Goal: Communication & Community: Share content

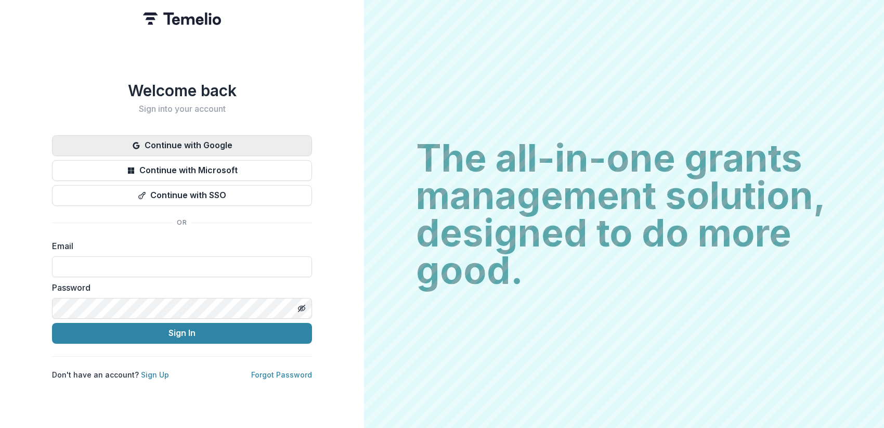
click at [254, 139] on button "Continue with Google" at bounding box center [182, 145] width 260 height 21
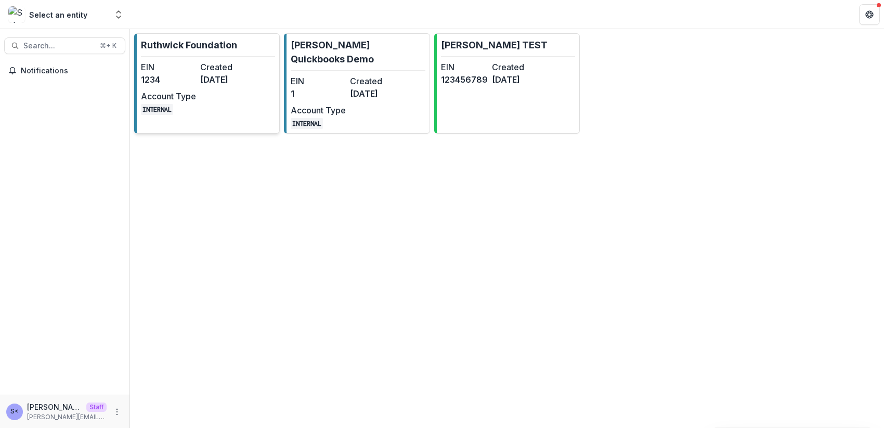
click at [254, 84] on dd "3 years ago" at bounding box center [227, 79] width 55 height 12
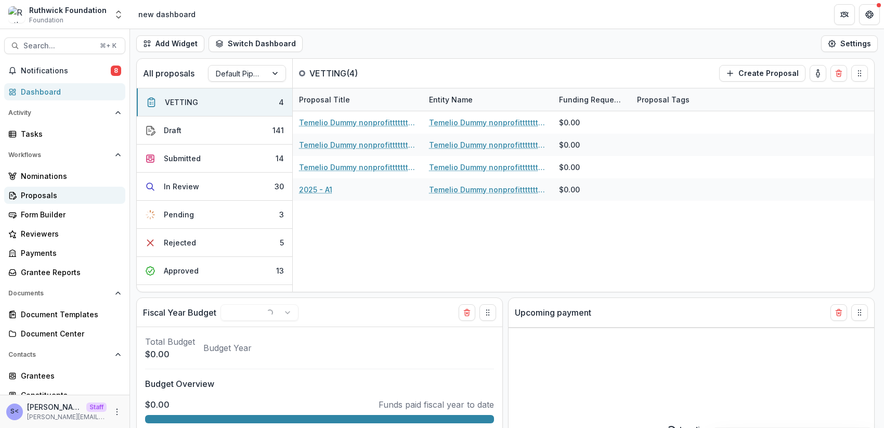
select select "**********"
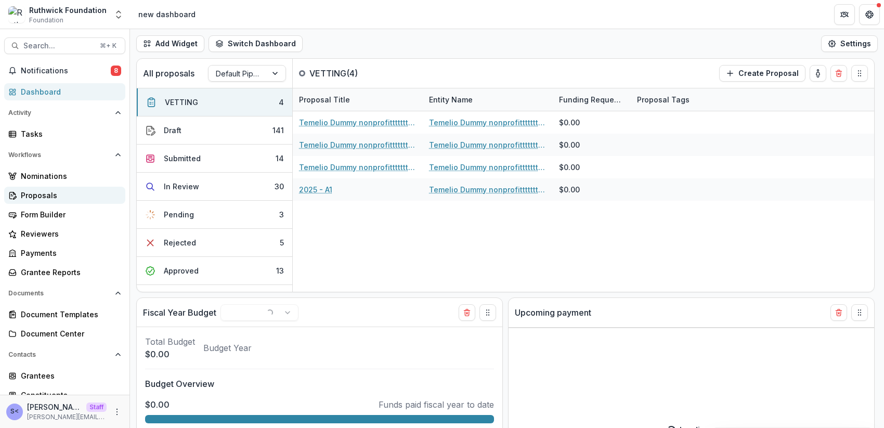
select select "**********"
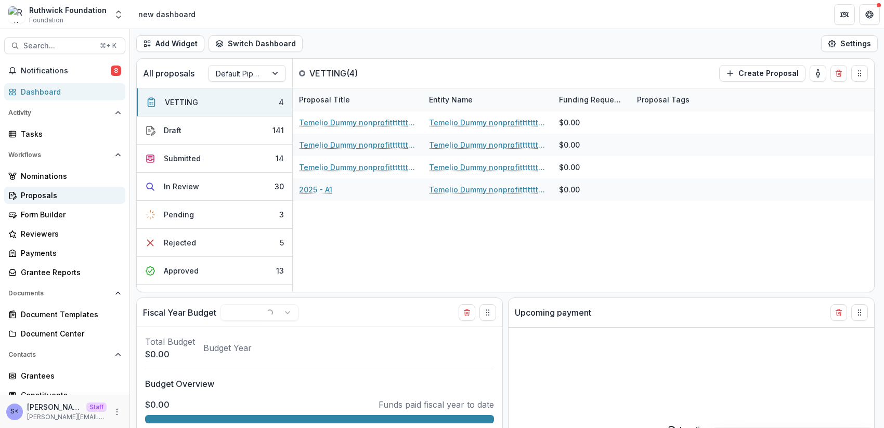
select select "**********"
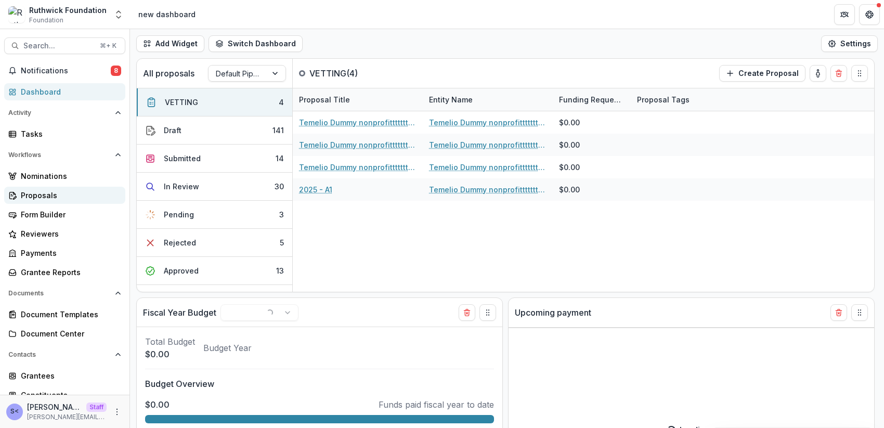
select select "**********"
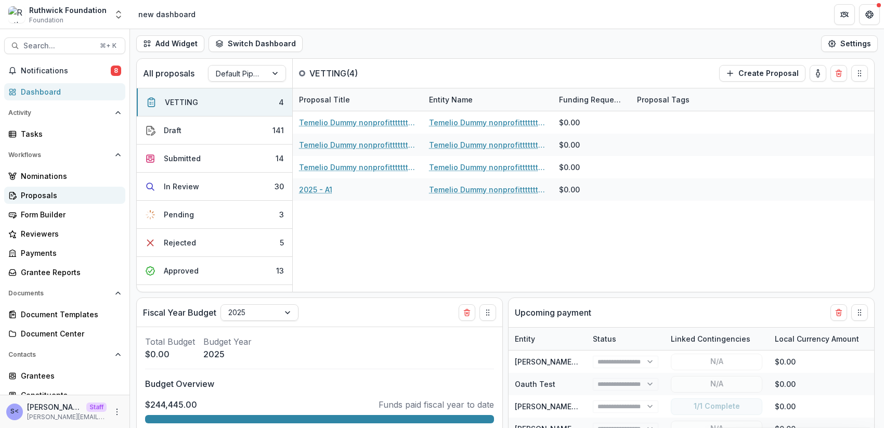
click at [96, 198] on div "Proposals" at bounding box center [69, 195] width 96 height 11
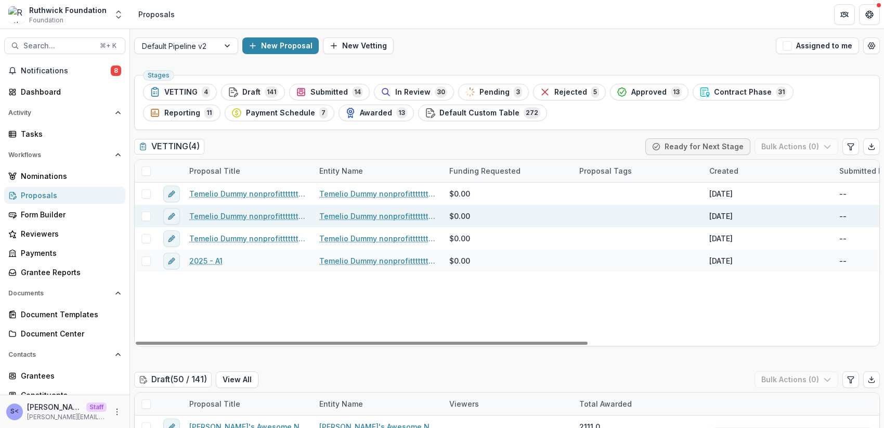
click at [263, 218] on link "Temelio Dummy nonprofittttttttt a4 sda16s5d - 2025 - A1" at bounding box center [248, 216] width 118 height 11
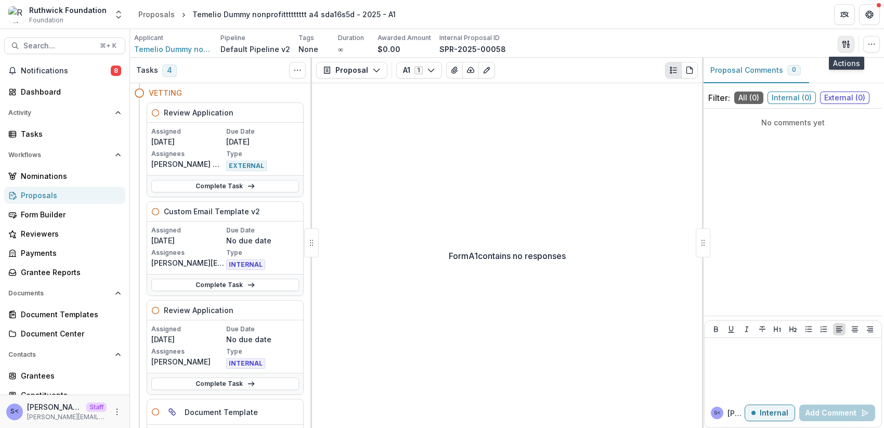
click at [846, 44] on icon "button" at bounding box center [846, 44] width 8 height 8
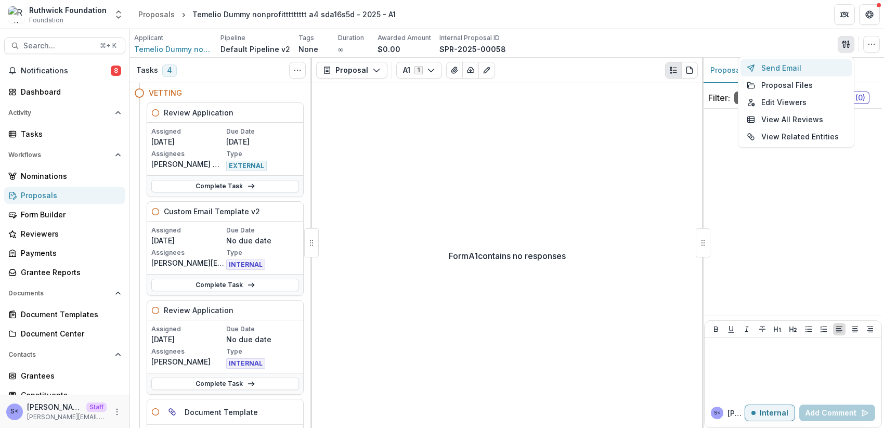
click at [788, 71] on button "Send Email" at bounding box center [796, 67] width 111 height 17
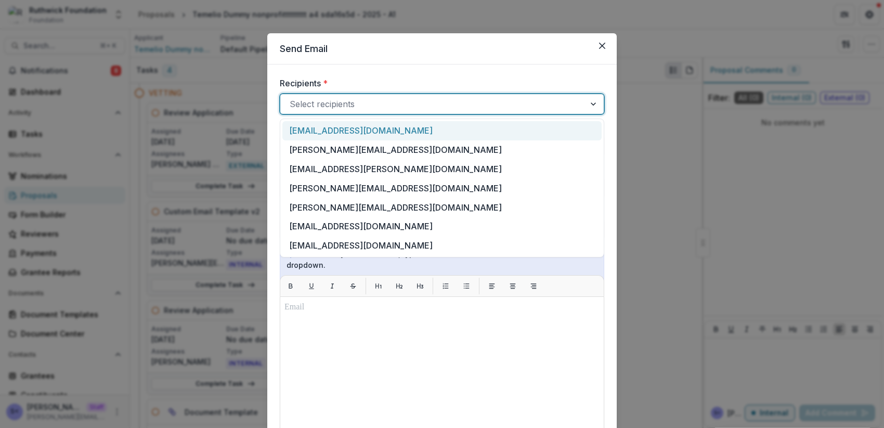
click at [473, 105] on div at bounding box center [433, 104] width 286 height 15
click at [414, 136] on div "maddieglouner@gmail.com" at bounding box center [441, 130] width 319 height 19
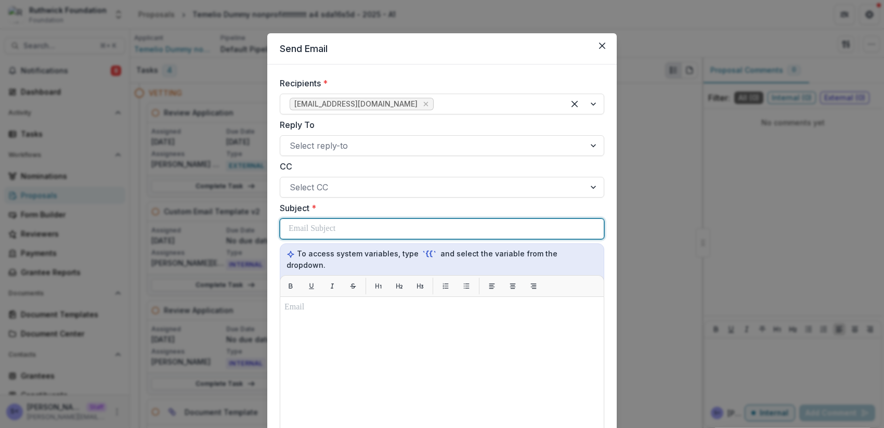
click at [393, 221] on div at bounding box center [442, 229] width 307 height 20
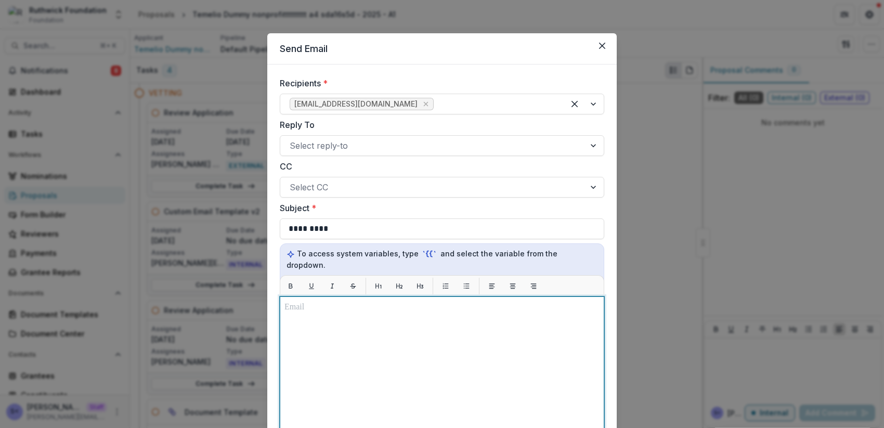
click at [384, 353] on div at bounding box center [441, 426] width 315 height 251
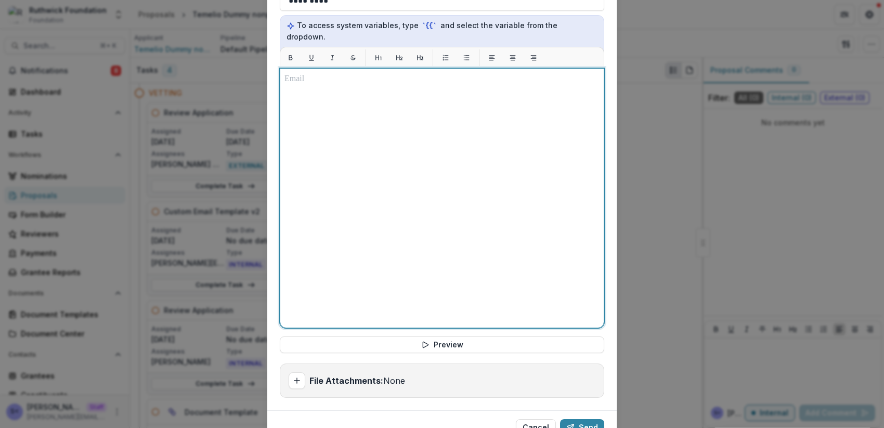
scroll to position [220, 0]
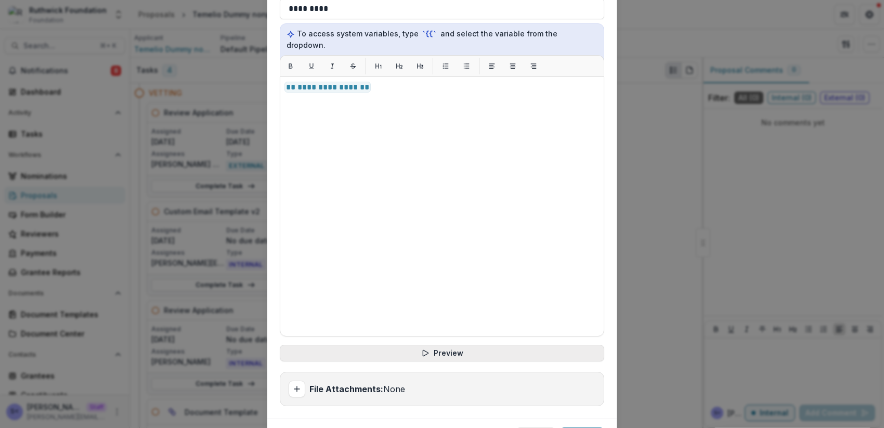
click at [421, 349] on icon "button" at bounding box center [425, 353] width 8 height 8
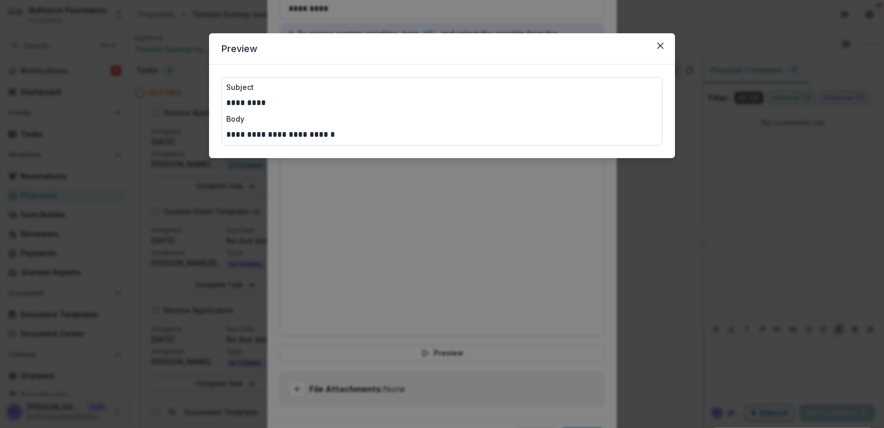
click at [354, 188] on div "**********" at bounding box center [442, 214] width 884 height 428
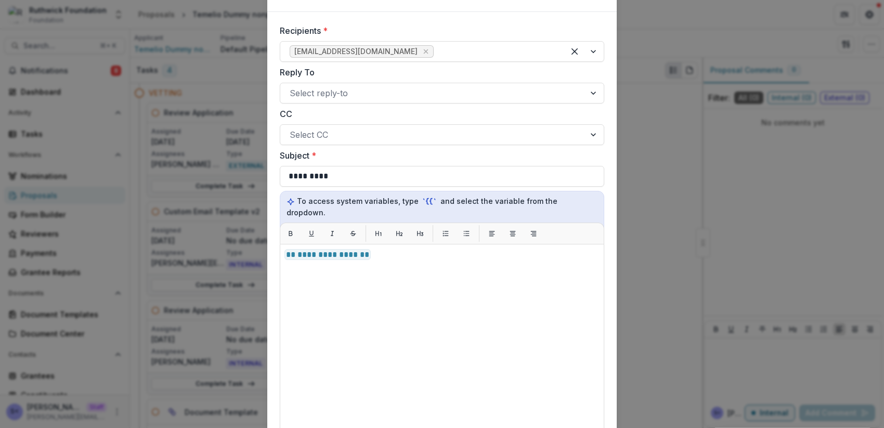
scroll to position [36, 0]
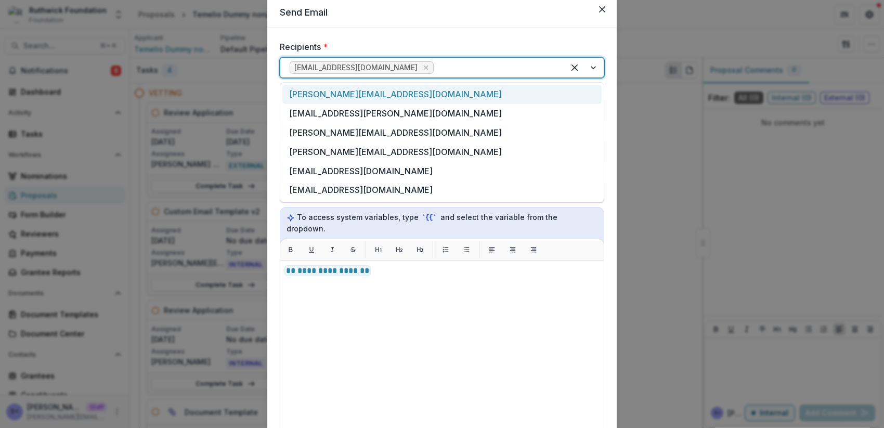
click at [451, 59] on div "maddieglouner@gmail.com" at bounding box center [422, 67] width 284 height 17
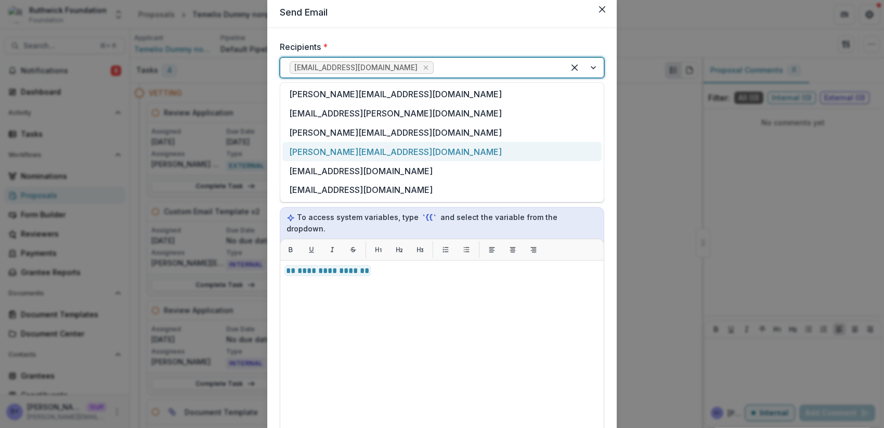
click at [406, 151] on div "ruthwick+ind@trytemelio.com" at bounding box center [441, 151] width 319 height 19
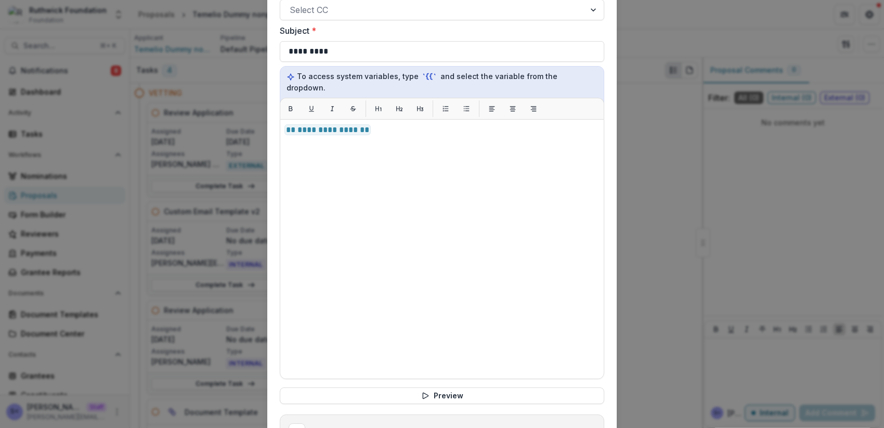
scroll to position [226, 0]
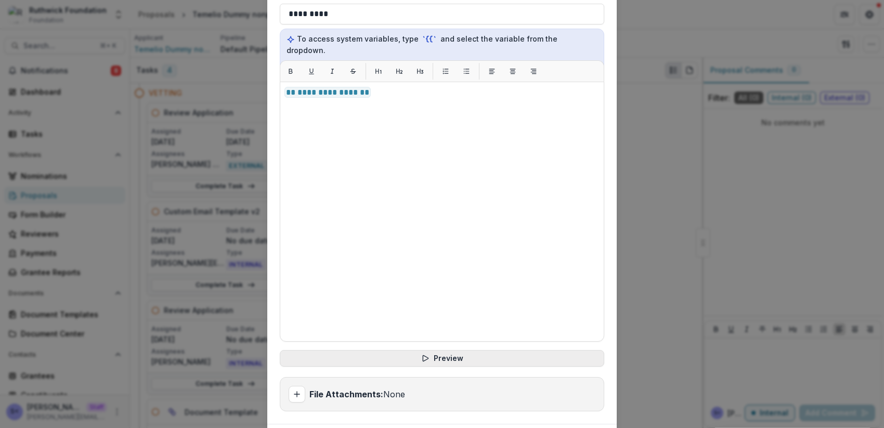
click at [462, 350] on button "Preview" at bounding box center [442, 358] width 325 height 17
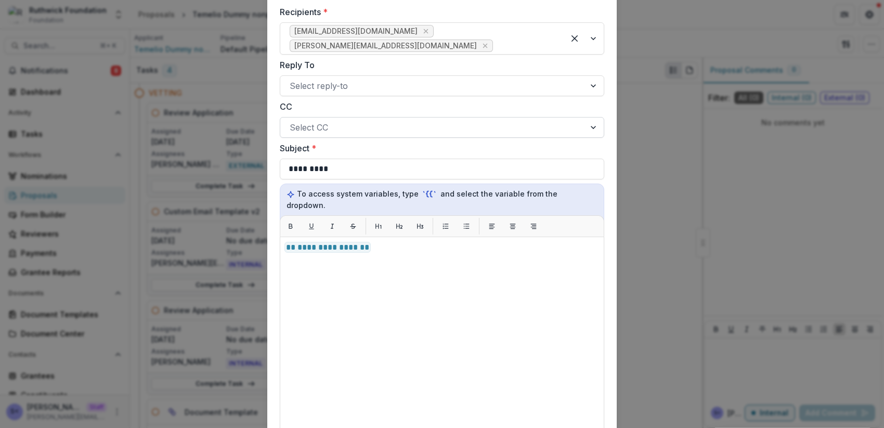
scroll to position [42, 0]
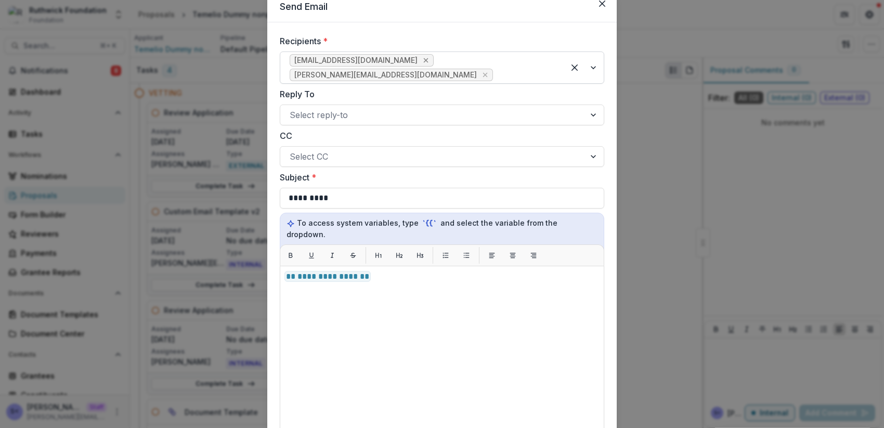
click at [424, 60] on icon "Remove maddieglouner@gmail.com" at bounding box center [426, 60] width 5 height 5
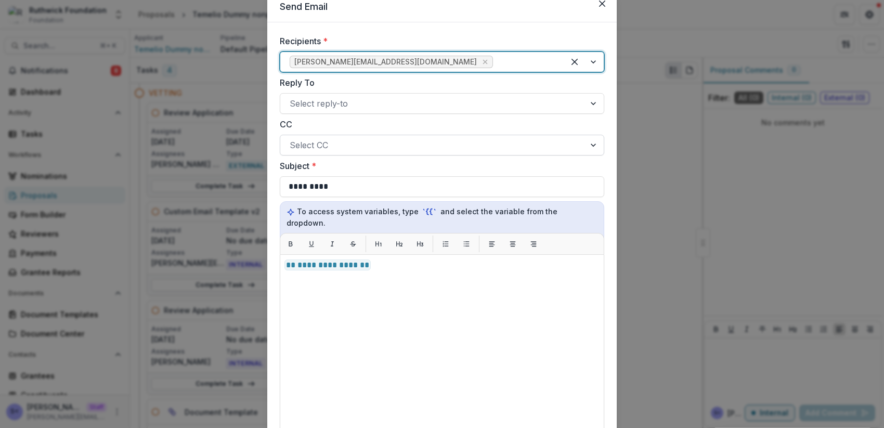
scroll to position [267, 0]
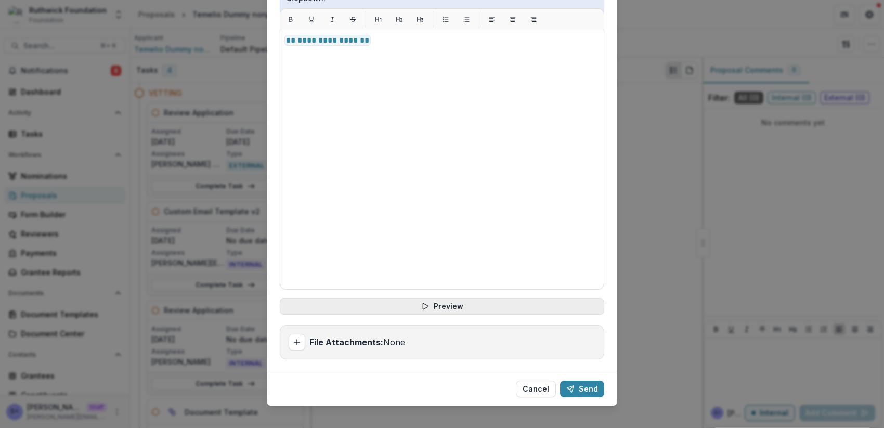
click at [442, 298] on button "Preview" at bounding box center [442, 306] width 325 height 17
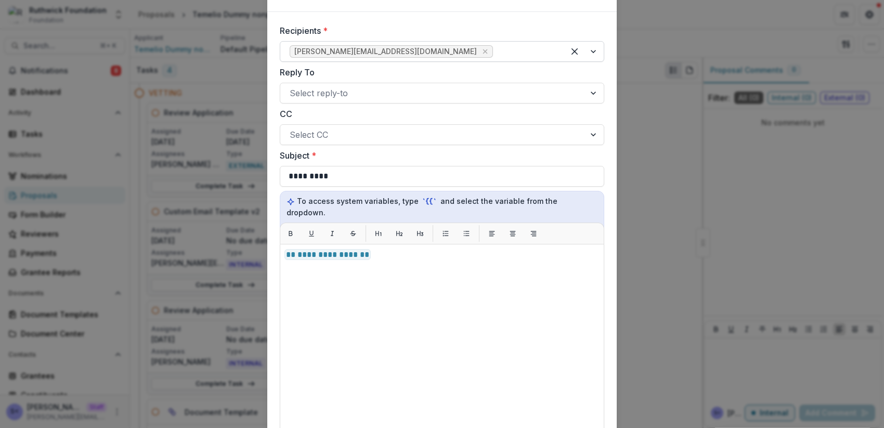
scroll to position [44, 0]
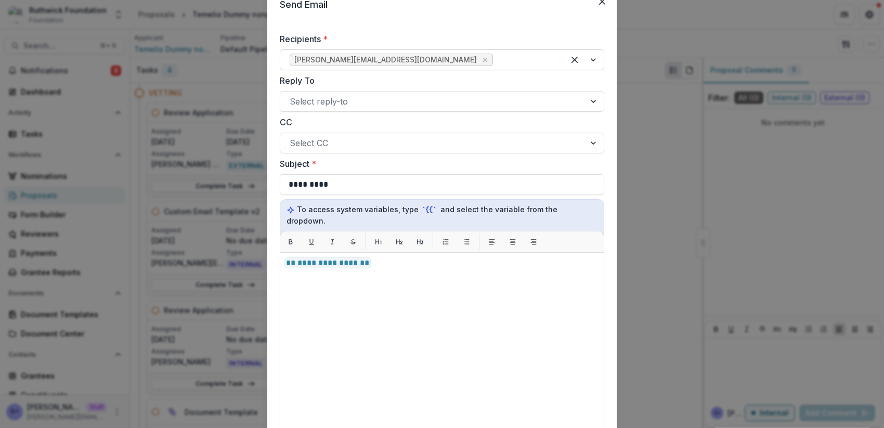
click at [495, 67] on div at bounding box center [525, 60] width 60 height 15
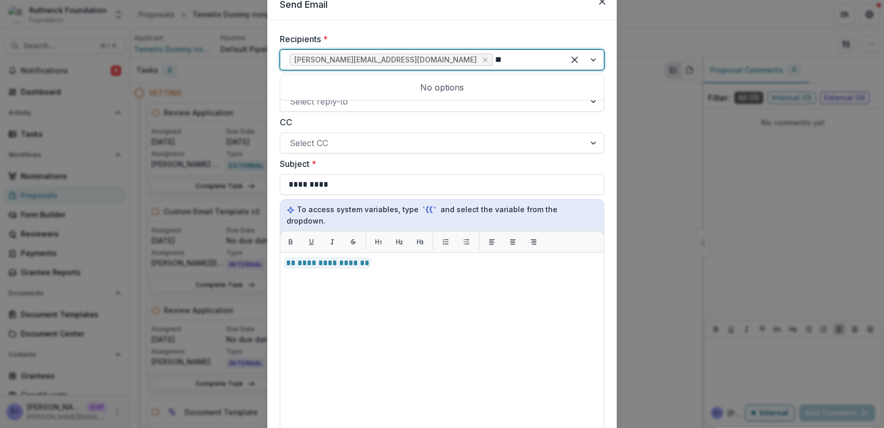
type input "*"
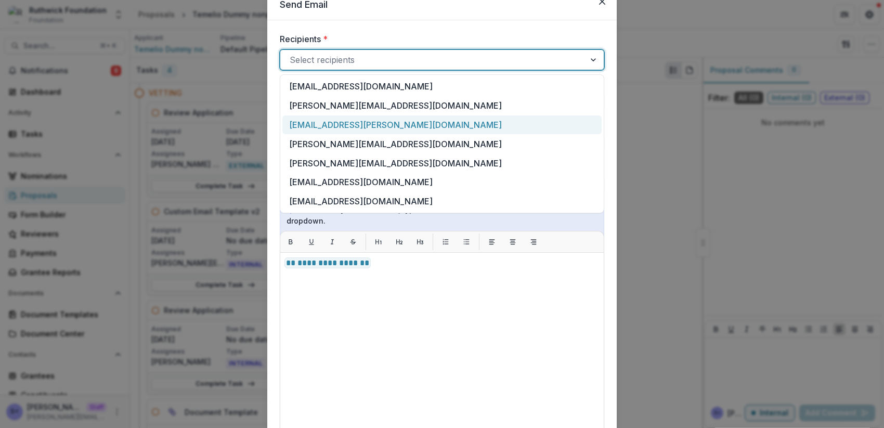
click at [418, 121] on div "jonah.allibone@gmail.com" at bounding box center [441, 124] width 319 height 19
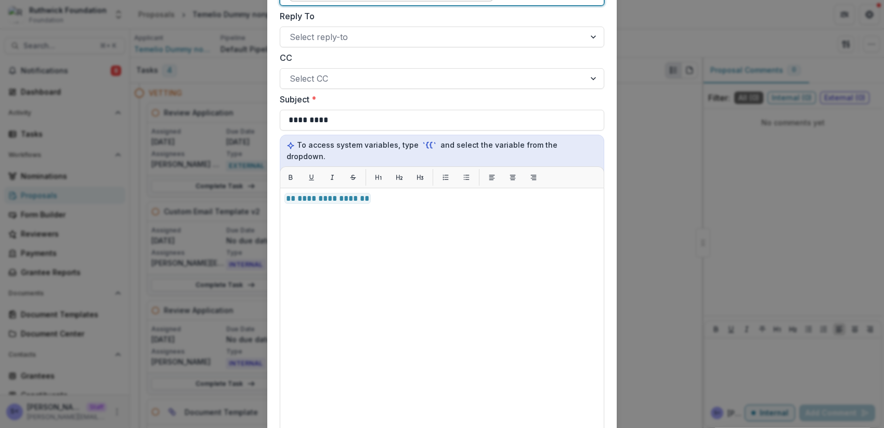
scroll to position [252, 0]
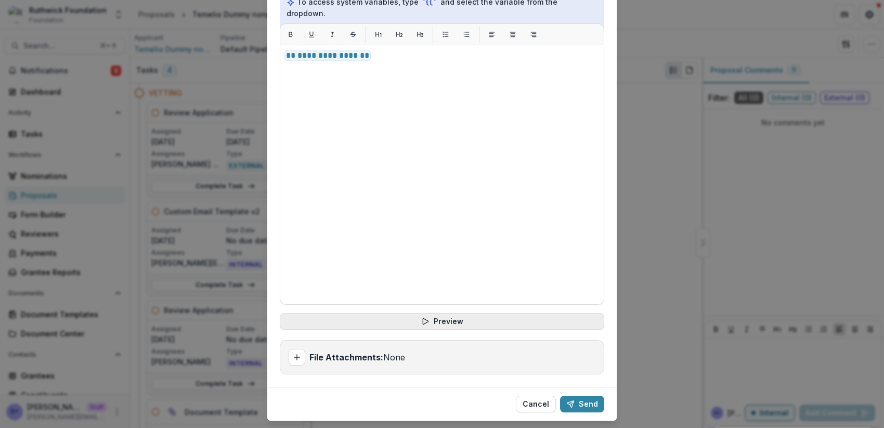
click at [468, 313] on button "Preview" at bounding box center [442, 321] width 325 height 17
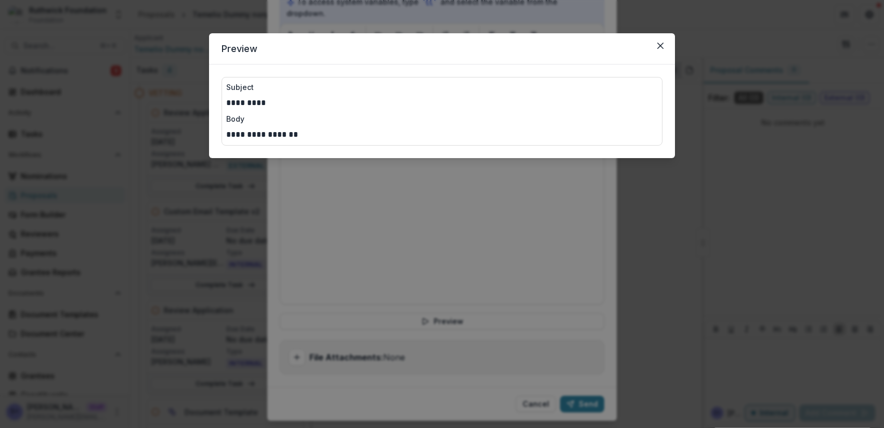
click at [379, 201] on div "**********" at bounding box center [442, 214] width 884 height 428
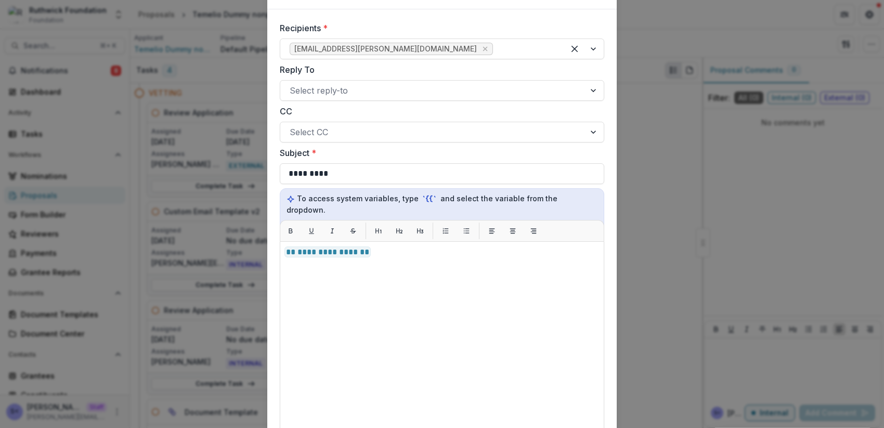
scroll to position [44, 0]
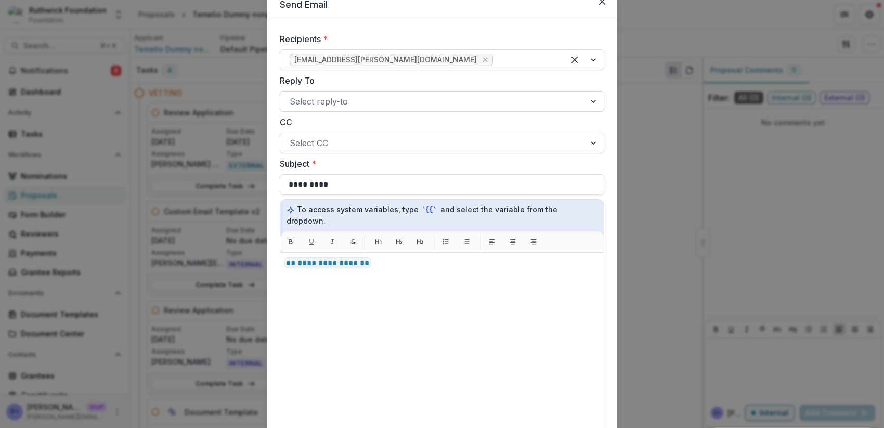
click at [407, 104] on div at bounding box center [433, 101] width 286 height 15
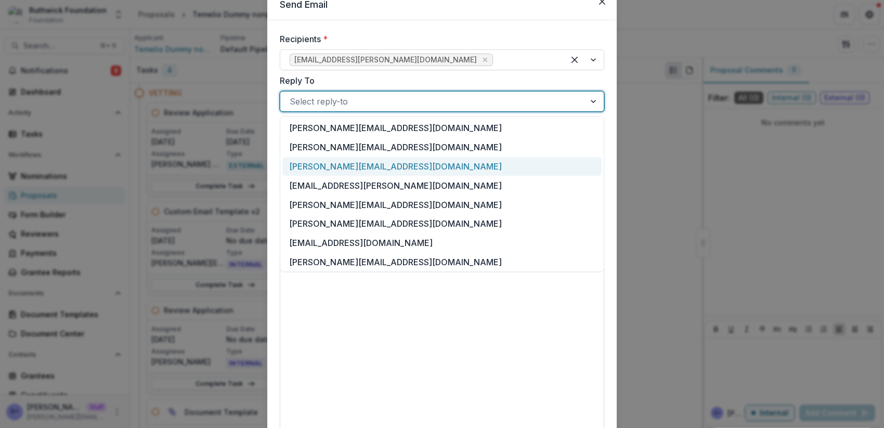
click at [373, 171] on div "logan@trytemelio.com" at bounding box center [441, 166] width 319 height 19
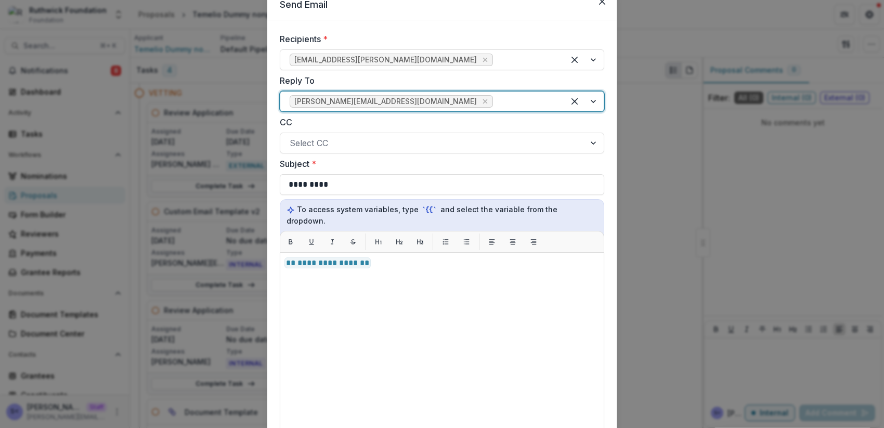
scroll to position [267, 0]
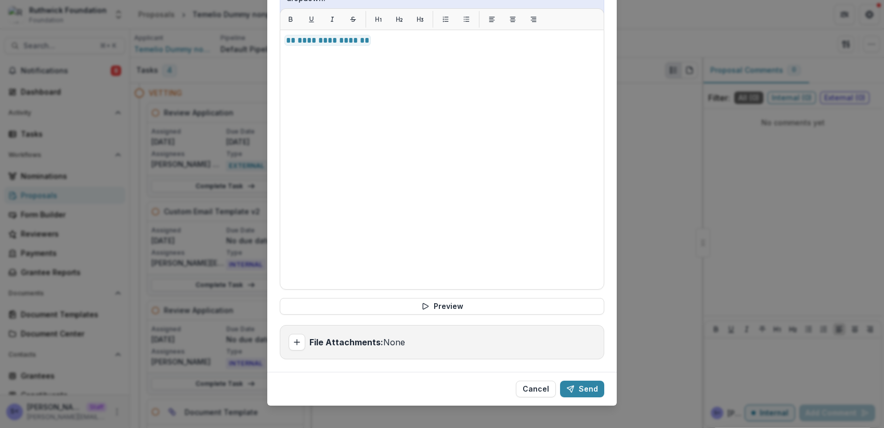
click at [466, 305] on div "**********" at bounding box center [442, 84] width 325 height 549
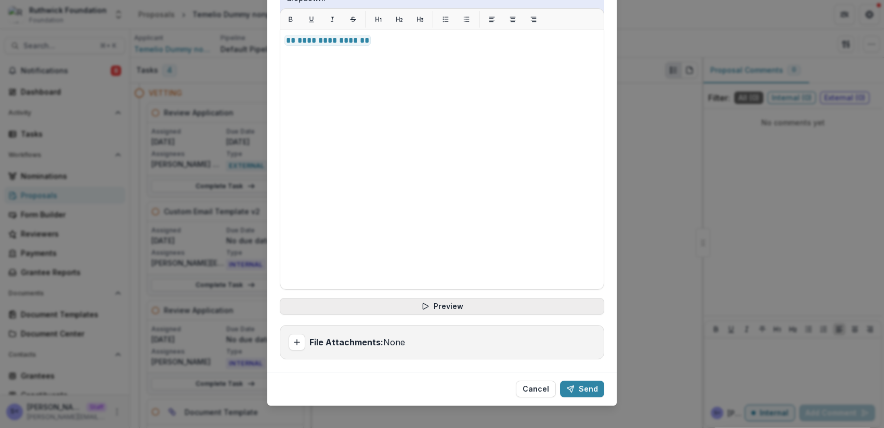
click at [466, 299] on button "Preview" at bounding box center [442, 306] width 325 height 17
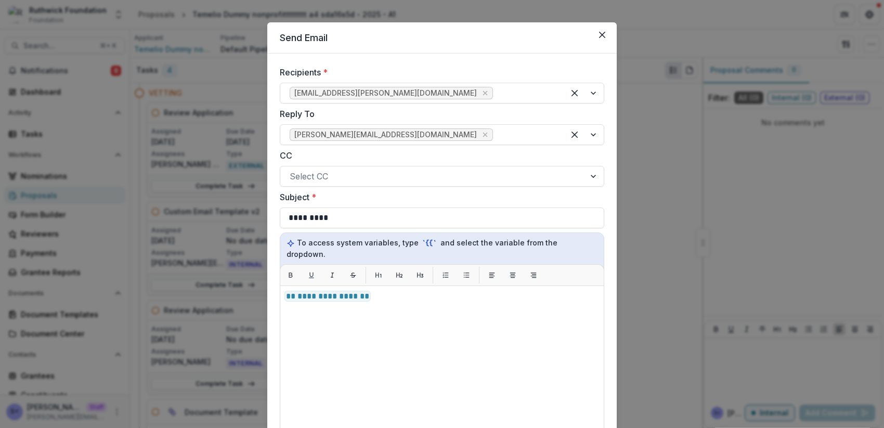
scroll to position [0, 0]
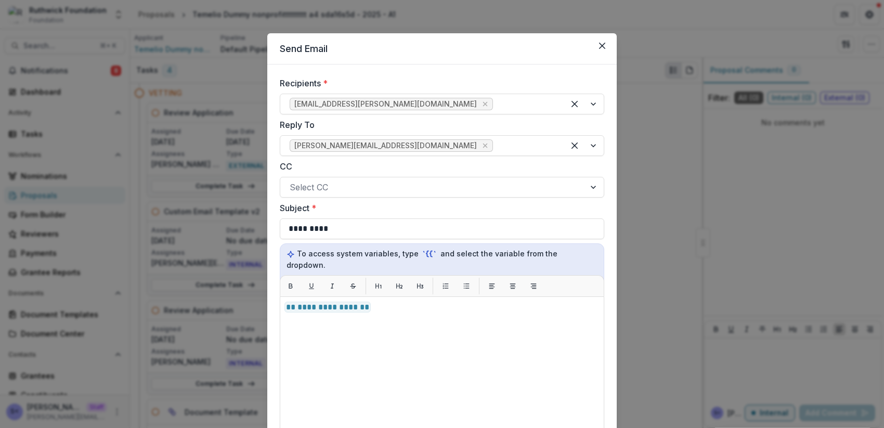
click at [714, 273] on div "**********" at bounding box center [442, 214] width 884 height 428
click at [603, 49] on button "Close" at bounding box center [602, 45] width 17 height 17
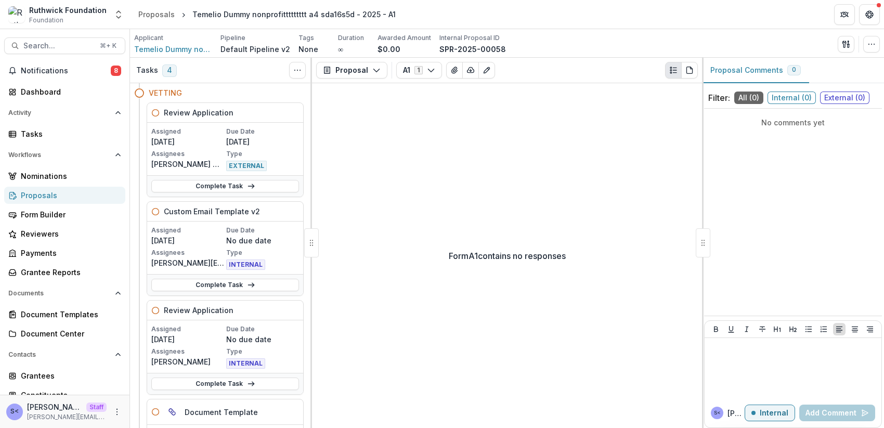
click at [59, 195] on div "Proposals" at bounding box center [69, 195] width 96 height 11
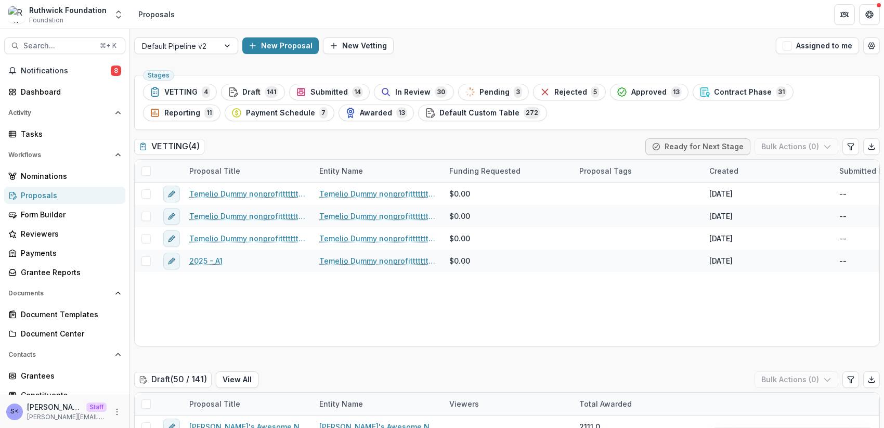
click at [305, 60] on div "Default Pipeline v2 New Proposal New Vetting Assigned to me" at bounding box center [507, 45] width 754 height 33
click at [301, 53] on button "New Proposal" at bounding box center [280, 45] width 76 height 17
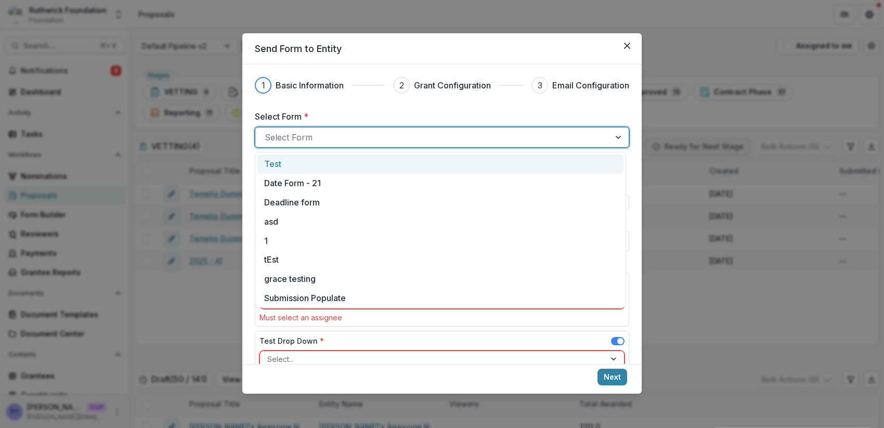
click at [378, 129] on div "Select Form" at bounding box center [432, 137] width 355 height 17
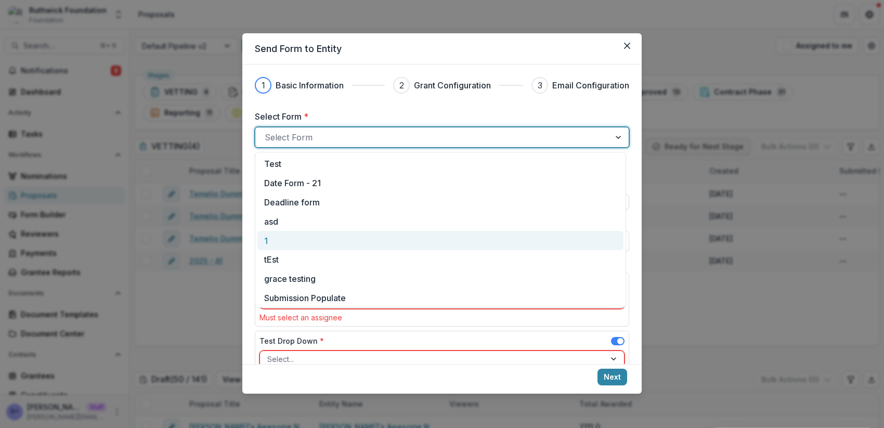
click at [365, 231] on div "1" at bounding box center [440, 240] width 366 height 19
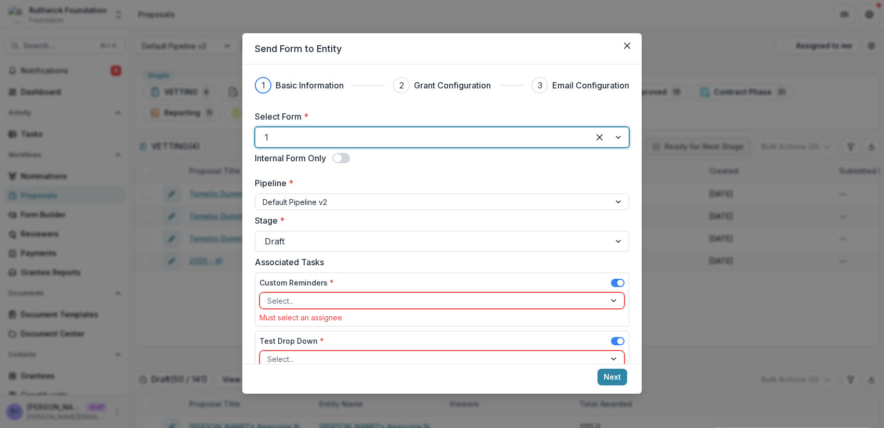
click at [617, 284] on span at bounding box center [620, 283] width 6 height 6
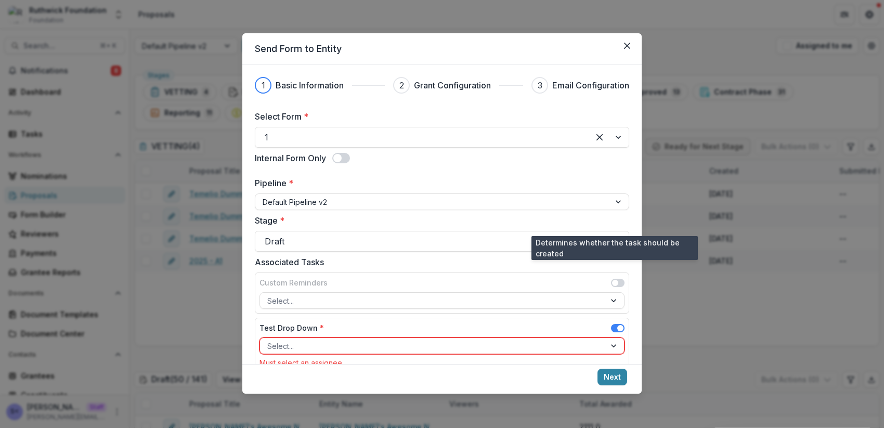
scroll to position [174, 0]
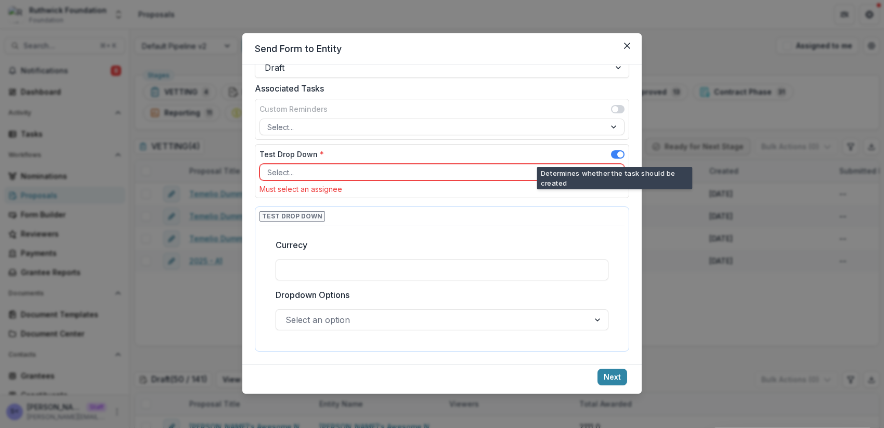
click at [611, 154] on span at bounding box center [618, 154] width 14 height 8
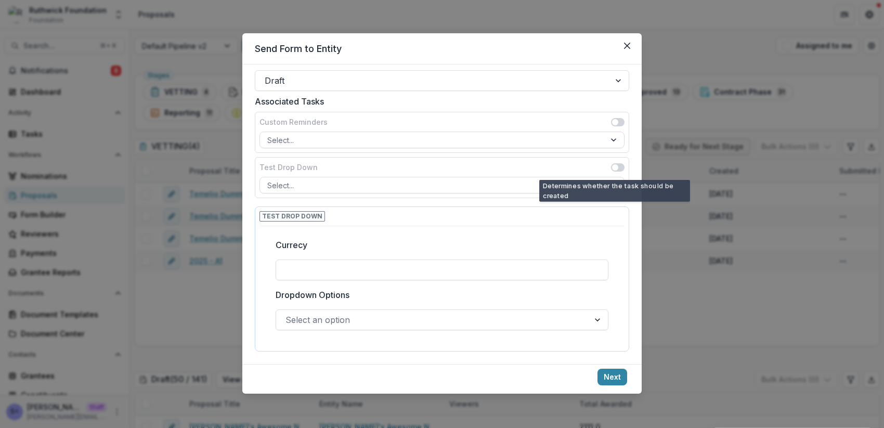
scroll to position [161, 0]
click at [612, 374] on button "Next" at bounding box center [613, 377] width 30 height 17
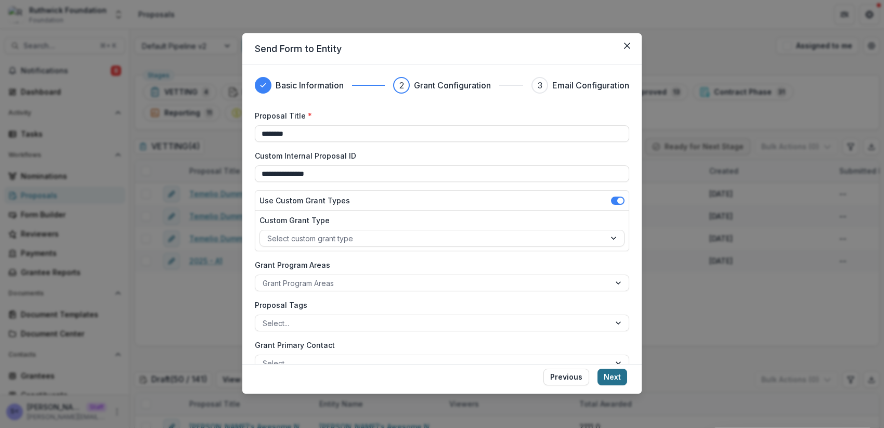
click at [609, 375] on button "Next" at bounding box center [613, 377] width 30 height 17
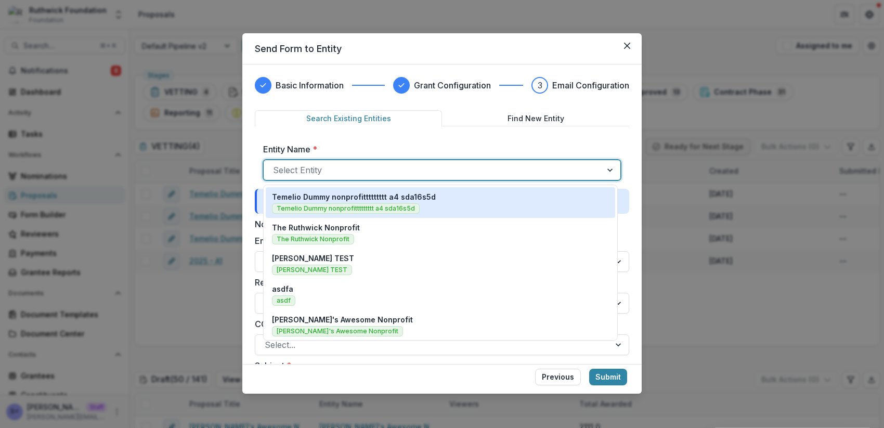
click at [519, 174] on div at bounding box center [432, 170] width 319 height 15
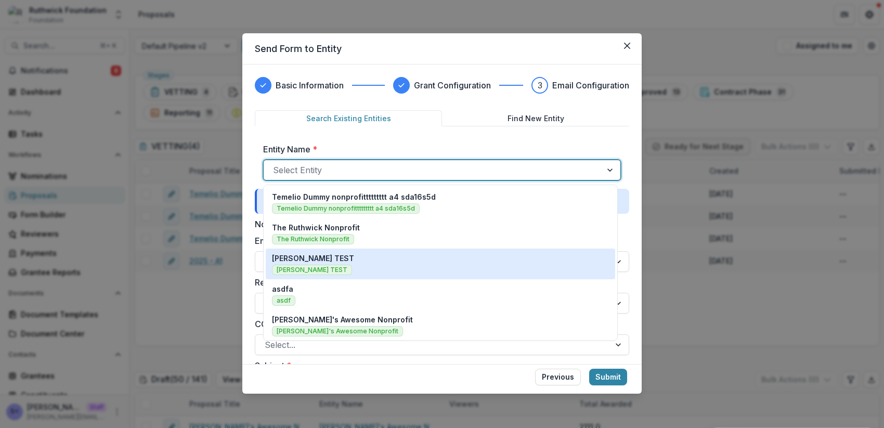
click at [474, 262] on div "Ruthwick TEST Ruthwick TEST" at bounding box center [440, 264] width 337 height 22
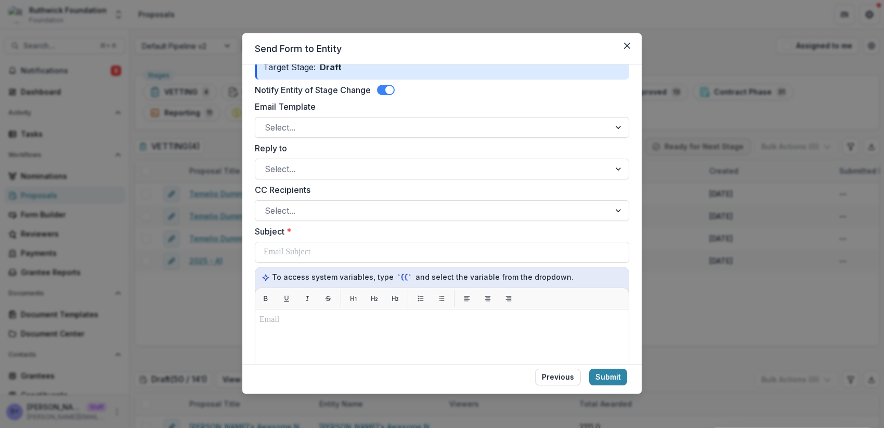
scroll to position [178, 0]
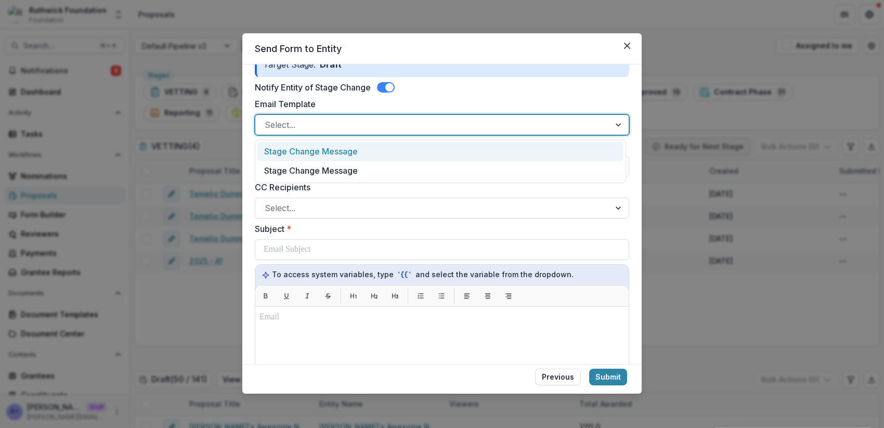
click at [434, 121] on div at bounding box center [433, 125] width 336 height 15
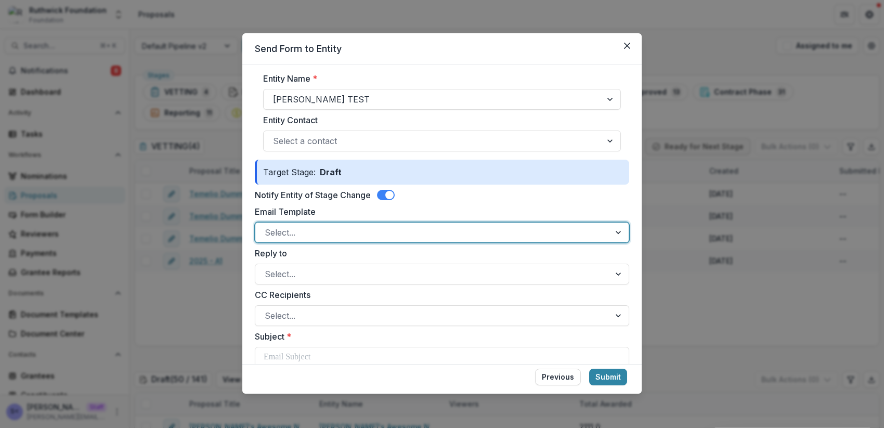
scroll to position [77, 0]
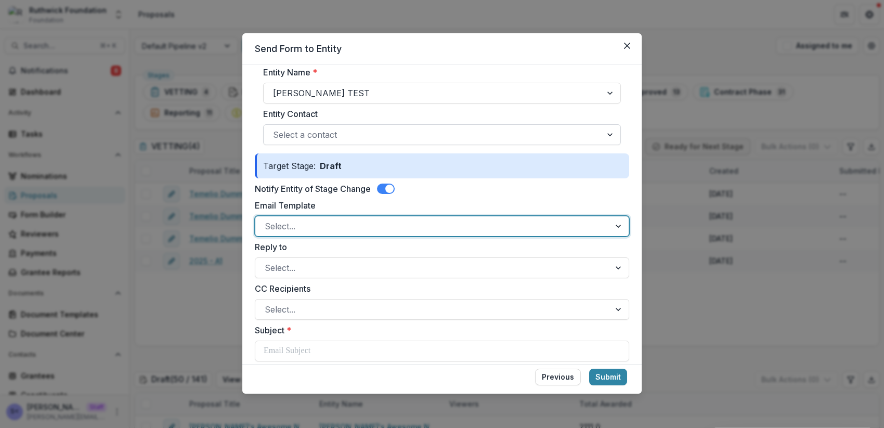
click at [404, 145] on div "Select a contact" at bounding box center [442, 134] width 358 height 21
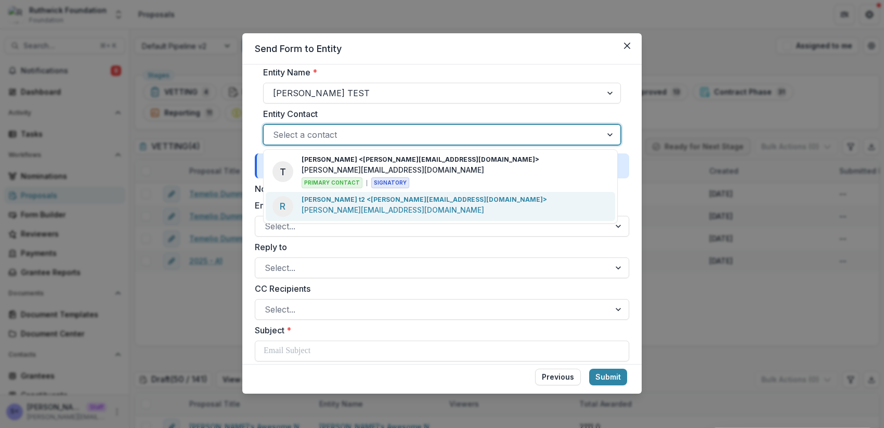
click at [402, 202] on p "Ruthwick t2 <ruthwick+t2@trytemelio.com>" at bounding box center [424, 199] width 245 height 9
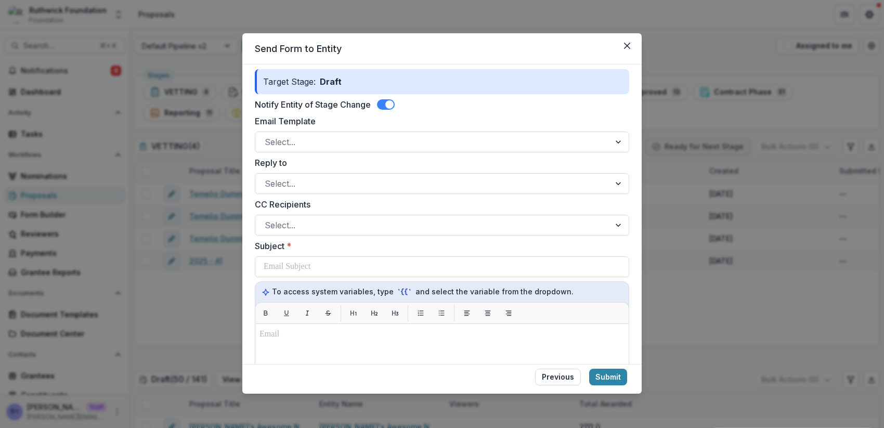
scroll to position [162, 0]
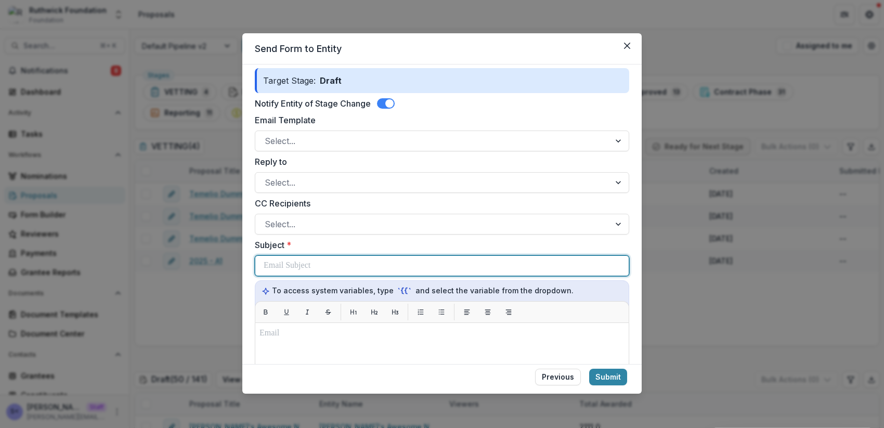
click at [389, 267] on div at bounding box center [442, 266] width 357 height 20
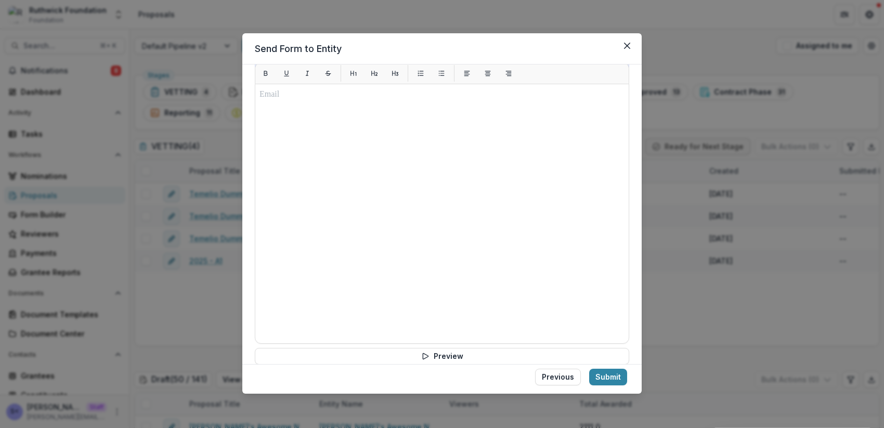
scroll to position [472, 0]
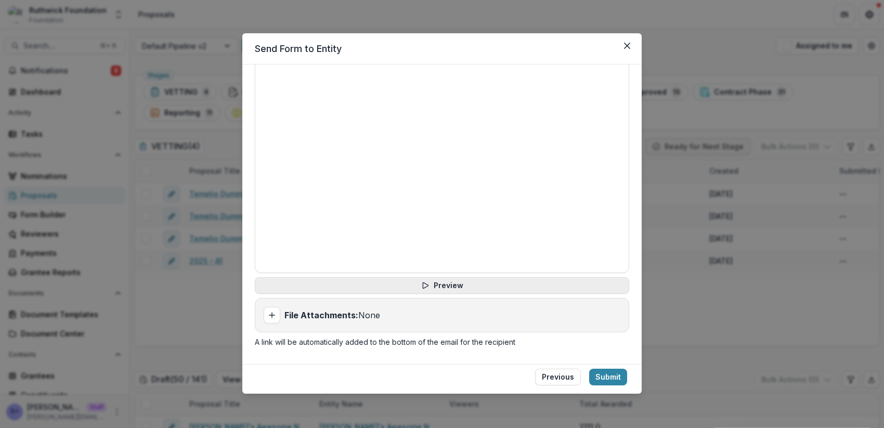
click at [494, 291] on button "Preview" at bounding box center [442, 285] width 374 height 17
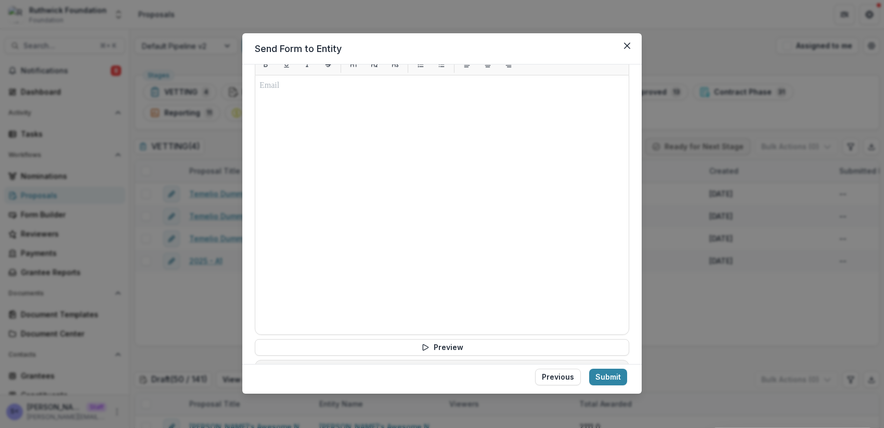
scroll to position [383, 0]
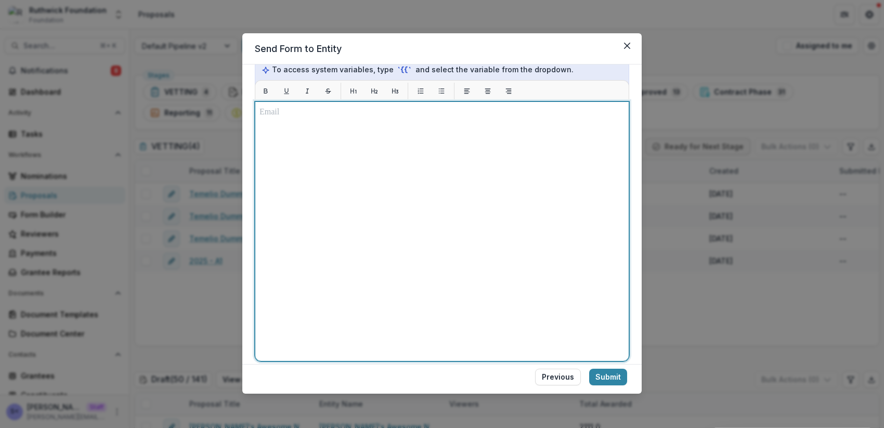
click at [417, 178] on div at bounding box center [442, 231] width 365 height 251
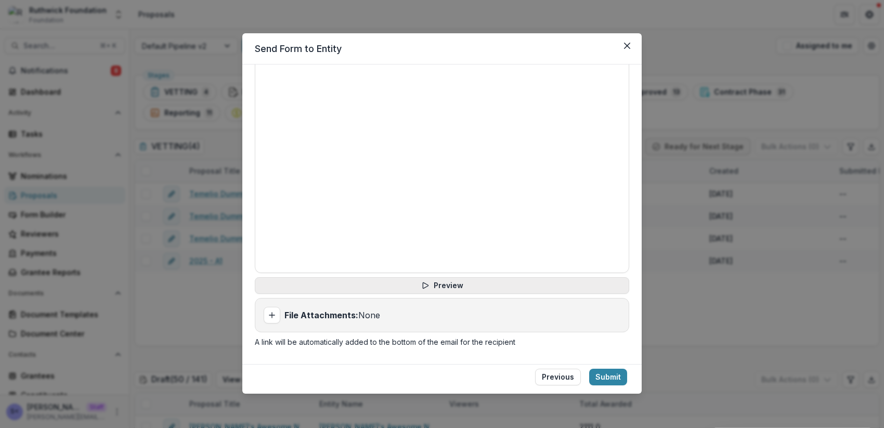
click at [450, 288] on button "Preview" at bounding box center [442, 285] width 374 height 17
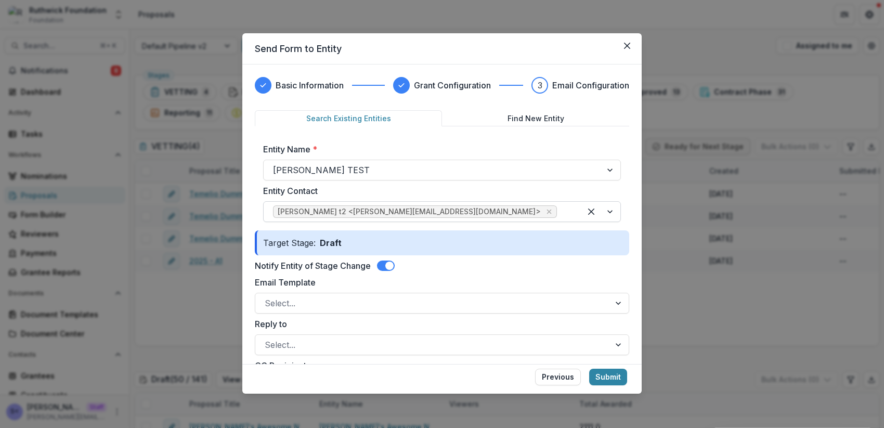
click at [509, 222] on div "Ruthwick t2 <ruthwick+t2@trytemelio.com>" at bounding box center [442, 211] width 358 height 21
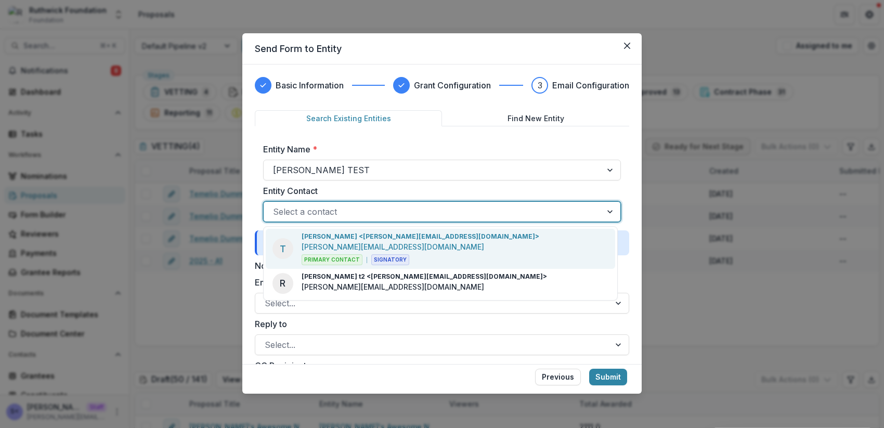
click at [435, 247] on div "T Temelio <ruthwick+test@trytemelio.com> ruthwick+test@trytemelio.com Primary C…" at bounding box center [440, 249] width 349 height 40
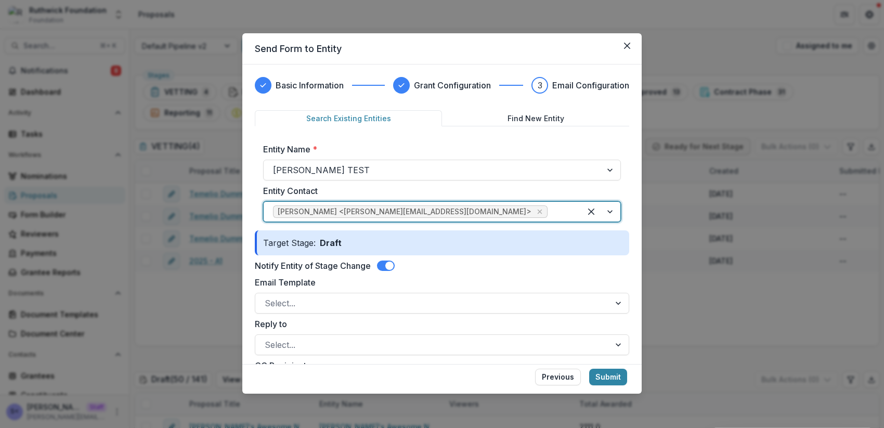
scroll to position [472, 0]
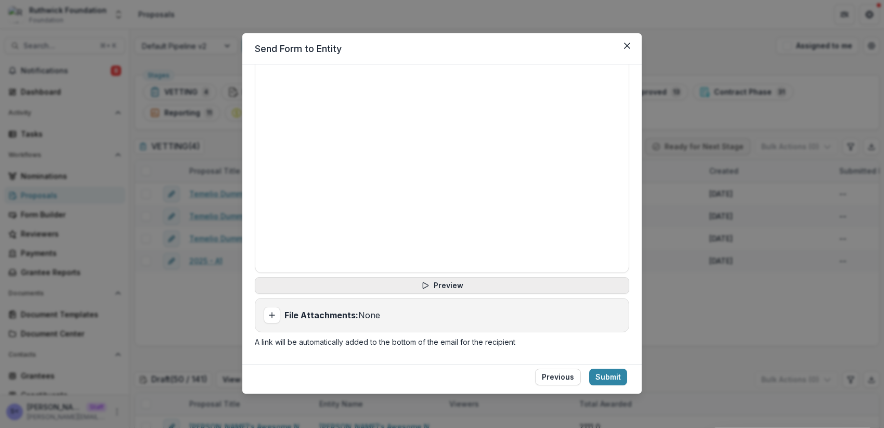
click at [448, 289] on button "Preview" at bounding box center [442, 285] width 374 height 17
